Goal: Task Accomplishment & Management: Book appointment/travel/reservation

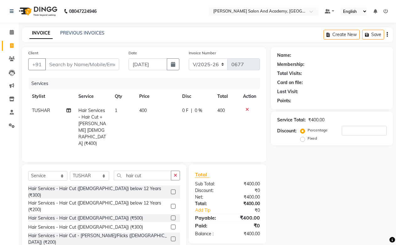
select select "6453"
select select "service"
select select "49047"
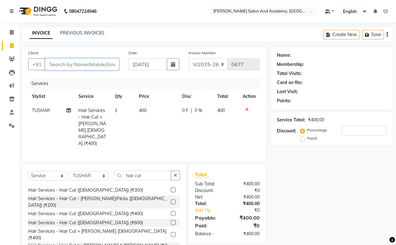
click at [88, 62] on input "Client" at bounding box center [82, 64] width 74 height 12
click at [334, 36] on button "Create New" at bounding box center [342, 35] width 36 height 10
select select "service"
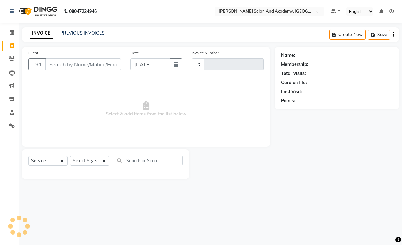
type input "0677"
select select "6453"
click at [89, 64] on input "Client" at bounding box center [83, 64] width 76 height 12
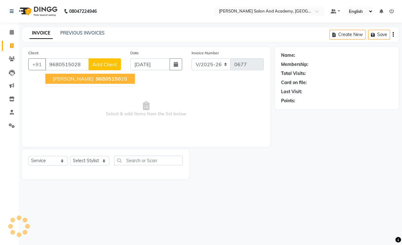
type input "9680515028"
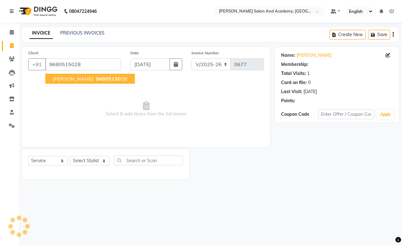
select select "1: Object"
drag, startPoint x: 64, startPoint y: 75, endPoint x: 64, endPoint y: 70, distance: 5.6
click at [64, 75] on button "[PERSON_NAME] 96805150 28" at bounding box center [89, 79] width 89 height 10
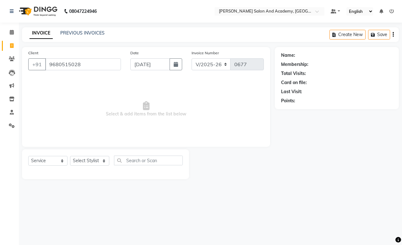
select select "1: Object"
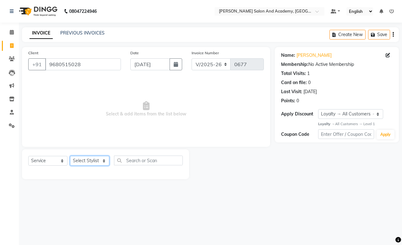
click at [105, 164] on select "Select Stylist [PERSON_NAME] [PERSON_NAME] [PERSON_NAME] [PERSON_NAME] [PERSON_…" at bounding box center [89, 161] width 39 height 10
select select "49047"
click at [70, 156] on select "Select Stylist [PERSON_NAME] [PERSON_NAME] [PERSON_NAME] [PERSON_NAME] [PERSON_…" at bounding box center [89, 161] width 39 height 10
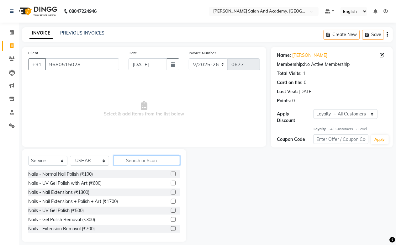
click at [138, 157] on input "text" at bounding box center [147, 161] width 66 height 10
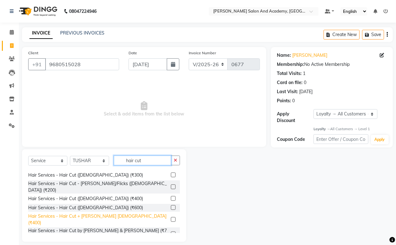
type input "hair cut"
click at [102, 213] on div "Hair Services - Hair Cut + [PERSON_NAME] [DEMOGRAPHIC_DATA] (₹400)" at bounding box center [98, 219] width 140 height 13
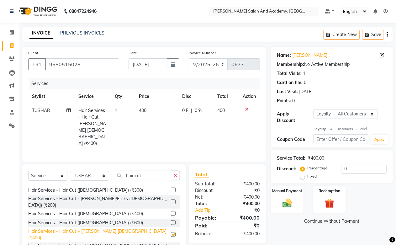
checkbox input "false"
drag, startPoint x: 299, startPoint y: 206, endPoint x: 305, endPoint y: 210, distance: 7.1
click at [300, 206] on div "Manual Payment" at bounding box center [287, 199] width 33 height 27
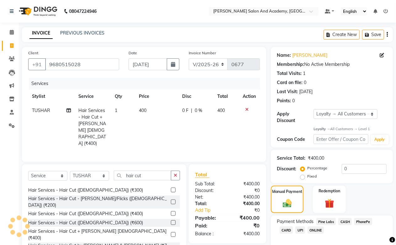
click at [343, 222] on span "CASH" at bounding box center [345, 221] width 13 height 7
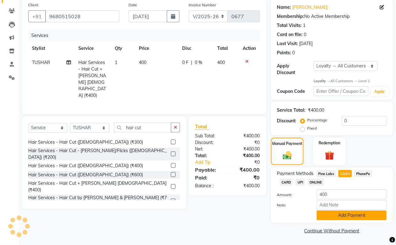
click at [353, 217] on button "Add Payment" at bounding box center [352, 216] width 70 height 10
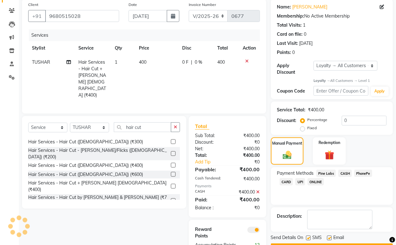
scroll to position [66, 0]
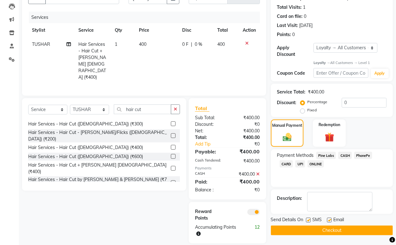
click at [332, 220] on div "Email" at bounding box center [338, 221] width 22 height 8
click at [328, 220] on label at bounding box center [329, 220] width 5 height 5
click at [328, 220] on input "checkbox" at bounding box center [329, 220] width 4 height 4
checkbox input "false"
click at [329, 228] on button "Checkout" at bounding box center [332, 231] width 122 height 10
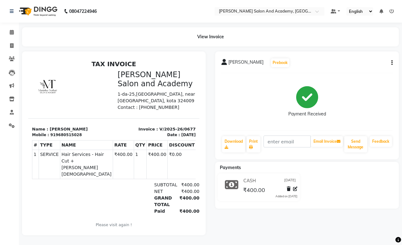
select select "6453"
select select "service"
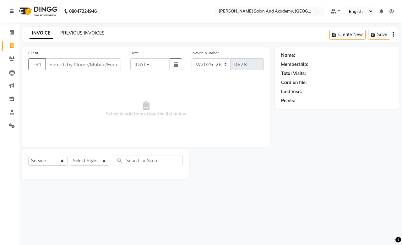
click at [79, 32] on link "PREVIOUS INVOICES" at bounding box center [82, 33] width 44 height 6
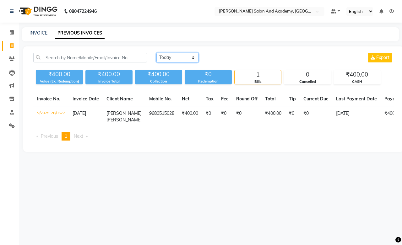
click at [184, 61] on select "[DATE] [DATE] Custom Range" at bounding box center [177, 58] width 42 height 10
click at [156, 53] on select "[DATE] [DATE] Custom Range" at bounding box center [177, 58] width 42 height 10
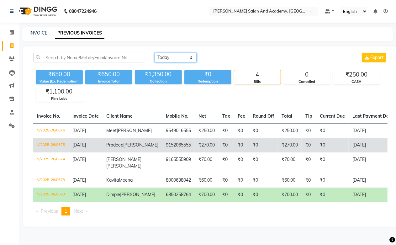
select select "range"
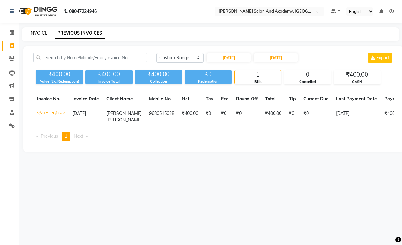
click at [45, 33] on link "INVOICE" at bounding box center [39, 33] width 18 height 6
select select "service"
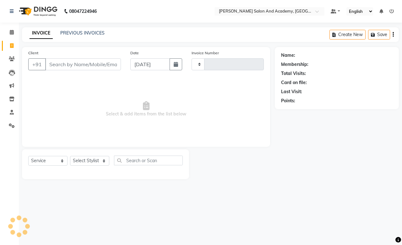
type input "0678"
select select "6453"
click at [11, 11] on icon at bounding box center [12, 11] width 4 height 4
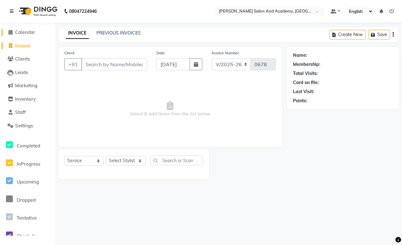
click at [22, 30] on span "Calendar" at bounding box center [25, 32] width 20 height 6
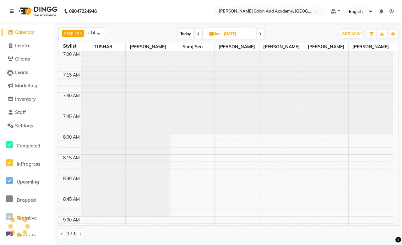
scroll to position [583, 0]
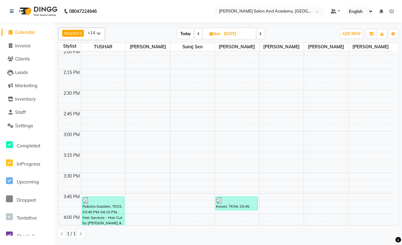
click at [228, 36] on input "[DATE]" at bounding box center [237, 33] width 31 height 9
select select "9"
select select "2025"
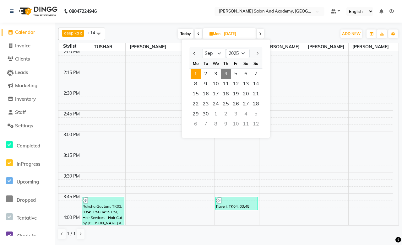
click at [225, 72] on span "4" at bounding box center [226, 74] width 10 height 10
type input "[DATE]"
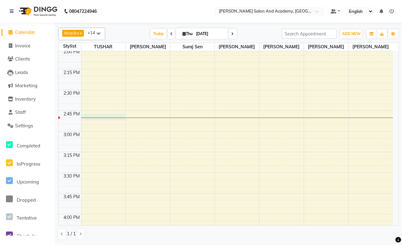
click at [99, 120] on div "7:00 AM 7:15 AM 7:30 AM 7:45 AM 8:00 AM 8:15 AM 8:30 AM 8:45 AM 9:00 AM 9:15 AM…" at bounding box center [225, 173] width 334 height 1408
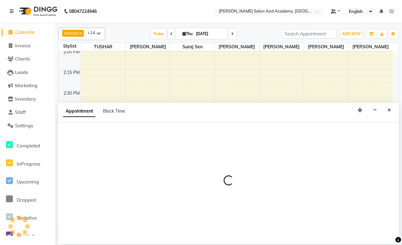
select select "49047"
select select "tentative"
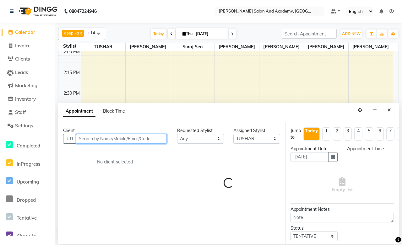
select select "885"
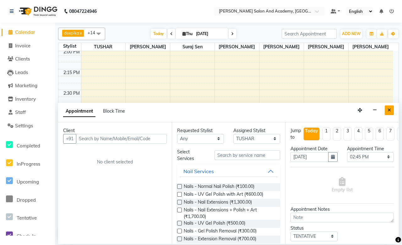
click at [388, 110] on icon "Close" at bounding box center [388, 110] width 3 height 4
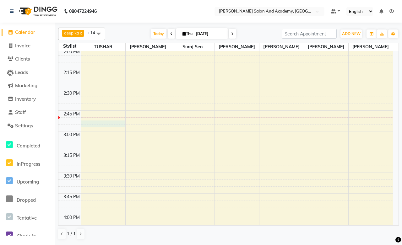
click at [93, 121] on div "7:00 AM 7:15 AM 7:30 AM 7:45 AM 8:00 AM 8:15 AM 8:30 AM 8:45 AM 9:00 AM 9:15 AM…" at bounding box center [225, 173] width 334 height 1408
select select "49047"
select select "tentative"
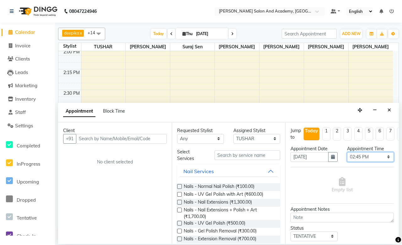
click at [373, 158] on select "Select 08:00 AM 08:15 AM 08:30 AM 08:45 AM 09:00 AM 09:15 AM 09:30 AM 09:45 AM …" at bounding box center [370, 157] width 47 height 10
select select "900"
click at [347, 152] on select "Select 08:00 AM 08:15 AM 08:30 AM 08:45 AM 09:00 AM 09:15 AM 09:30 AM 09:45 AM …" at bounding box center [370, 157] width 47 height 10
click at [94, 137] on input "text" at bounding box center [121, 139] width 91 height 10
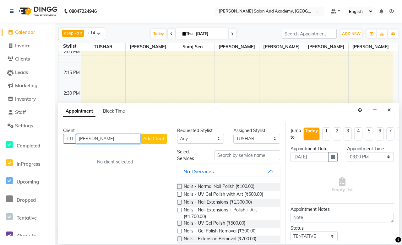
click at [88, 137] on input "[PERSON_NAME]" at bounding box center [108, 139] width 65 height 10
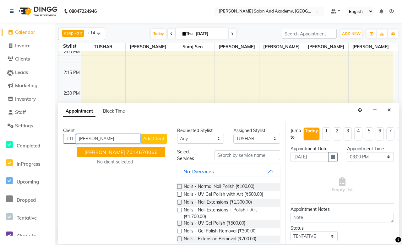
click at [94, 155] on span "[PERSON_NAME]" at bounding box center [104, 152] width 40 height 6
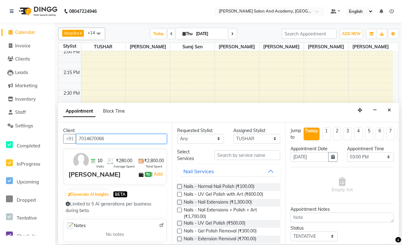
type input "7014670066"
click at [199, 138] on select "Any [PERSON_NAME] [PERSON_NAME] [PERSON_NAME] Mam [PERSON_NAME] Naval [PERSON_N…" at bounding box center [200, 139] width 47 height 10
select select "49047"
click at [177, 134] on select "Any [PERSON_NAME] [PERSON_NAME] [PERSON_NAME] Mam [PERSON_NAME] Naval [PERSON_N…" at bounding box center [200, 139] width 47 height 10
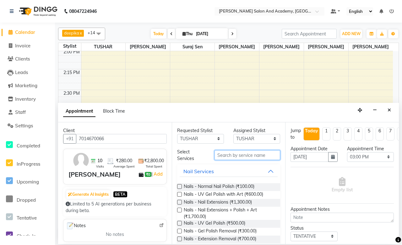
click at [230, 157] on input "text" at bounding box center [247, 155] width 66 height 10
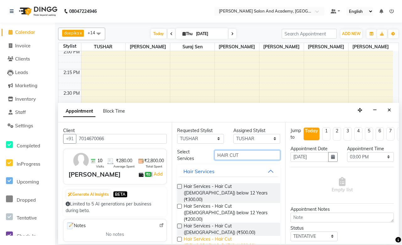
type input "HAIR CUT"
click at [255, 236] on span "Hair Services - Hair Cut ([DEMOGRAPHIC_DATA]) (₹300.00)" at bounding box center [230, 242] width 92 height 13
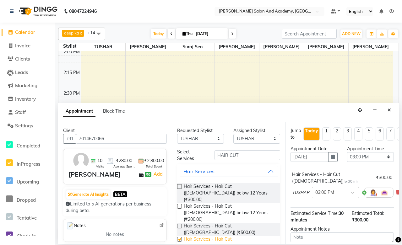
checkbox input "false"
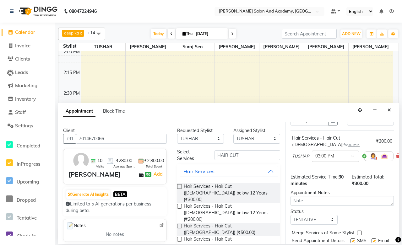
scroll to position [67, 0]
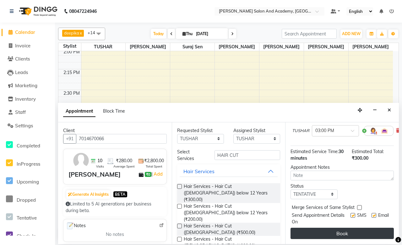
click at [331, 228] on button "Book" at bounding box center [341, 233] width 103 height 11
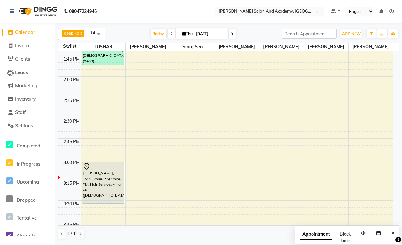
scroll to position [558, 0]
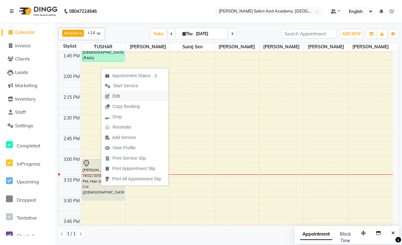
click at [117, 99] on span "Edit" at bounding box center [116, 96] width 8 height 7
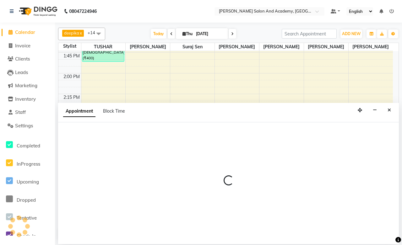
select select "tentative"
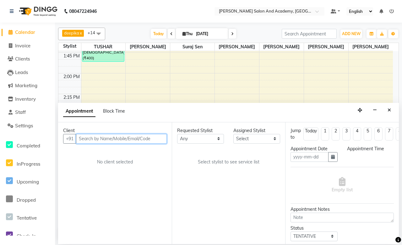
type input "[DATE]"
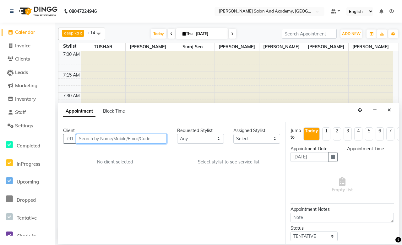
select select "49047"
select select "900"
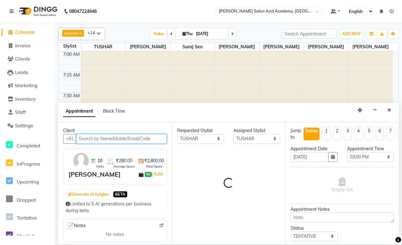
scroll to position [666, 0]
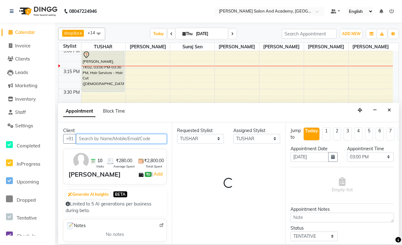
select select "3207"
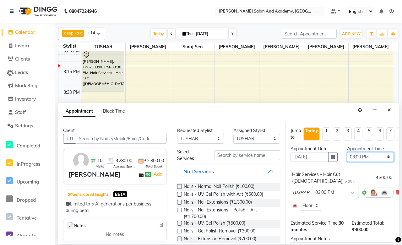
click at [383, 155] on select "Select 08:00 AM 08:15 AM 08:30 AM 08:45 AM 09:00 AM 09:15 AM 09:30 AM 09:45 AM …" at bounding box center [370, 157] width 47 height 10
select select "915"
click at [347, 152] on select "Select 08:00 AM 08:15 AM 08:30 AM 08:45 AM 09:00 AM 09:15 AM 09:30 AM 09:45 AM …" at bounding box center [370, 157] width 47 height 10
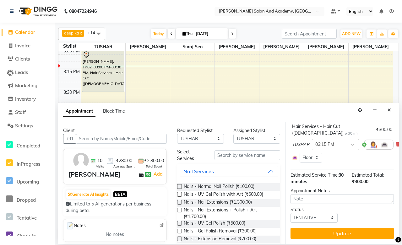
scroll to position [53, 0]
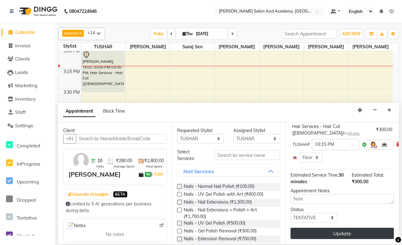
click at [341, 228] on button "Update" at bounding box center [341, 233] width 103 height 11
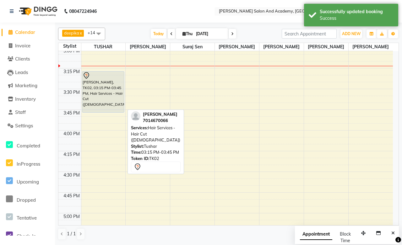
click at [113, 89] on div "[PERSON_NAME], TK02, 03:15 PM-03:45 PM, Hair Services - Hair Cut ([DEMOGRAPHIC_…" at bounding box center [103, 92] width 42 height 41
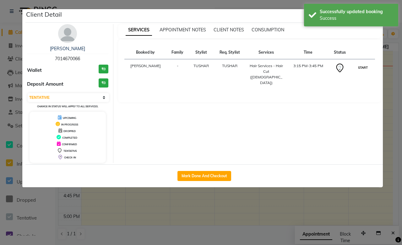
click at [362, 69] on button "START" at bounding box center [362, 68] width 13 height 8
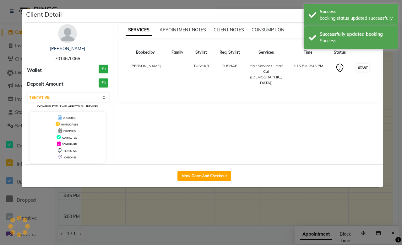
select select "1"
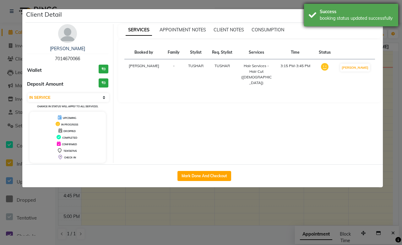
click at [393, 8] on div "Success booking status updated successfully" at bounding box center [351, 15] width 94 height 23
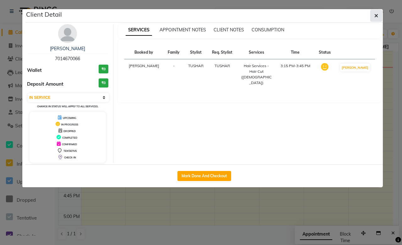
click at [378, 14] on icon "button" at bounding box center [376, 15] width 4 height 5
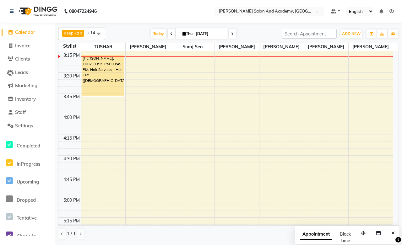
scroll to position [543, 0]
